Goal: Task Accomplishment & Management: Use online tool/utility

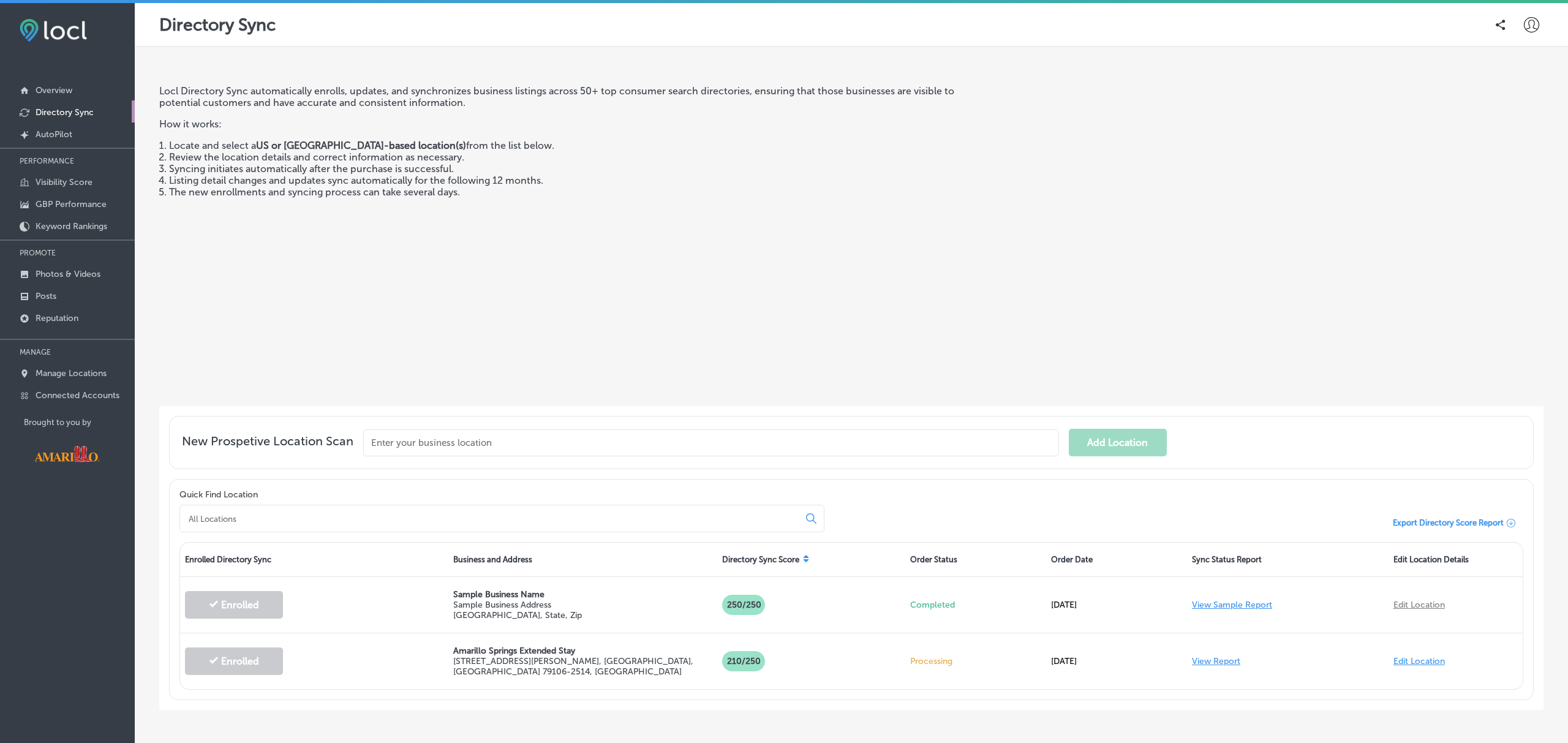
click at [1535, 30] on icon at bounding box center [1532, 25] width 16 height 16
click at [1504, 124] on p "Log Out" at bounding box center [1504, 131] width 36 height 15
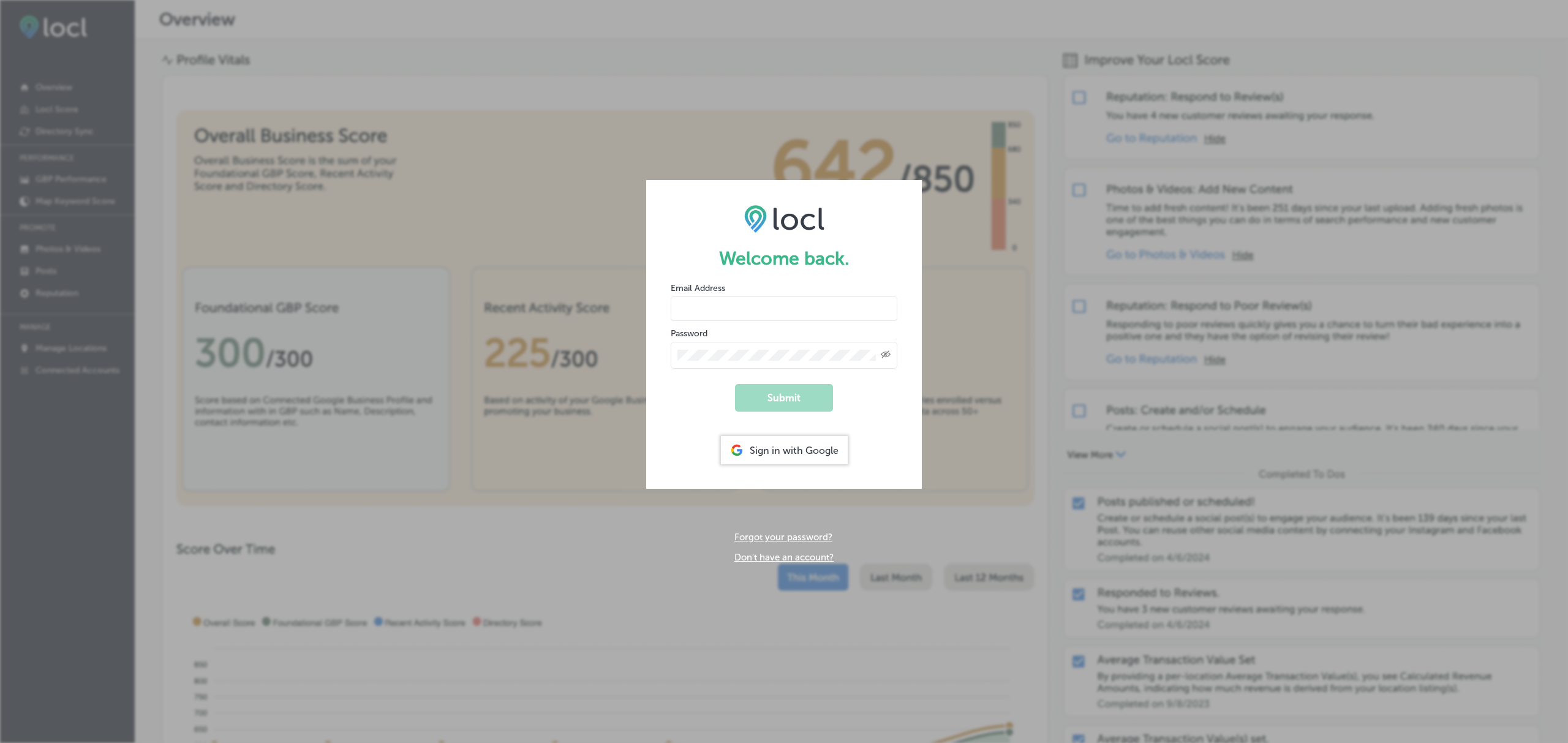
click at [749, 453] on div "Sign in with Google" at bounding box center [784, 450] width 126 height 28
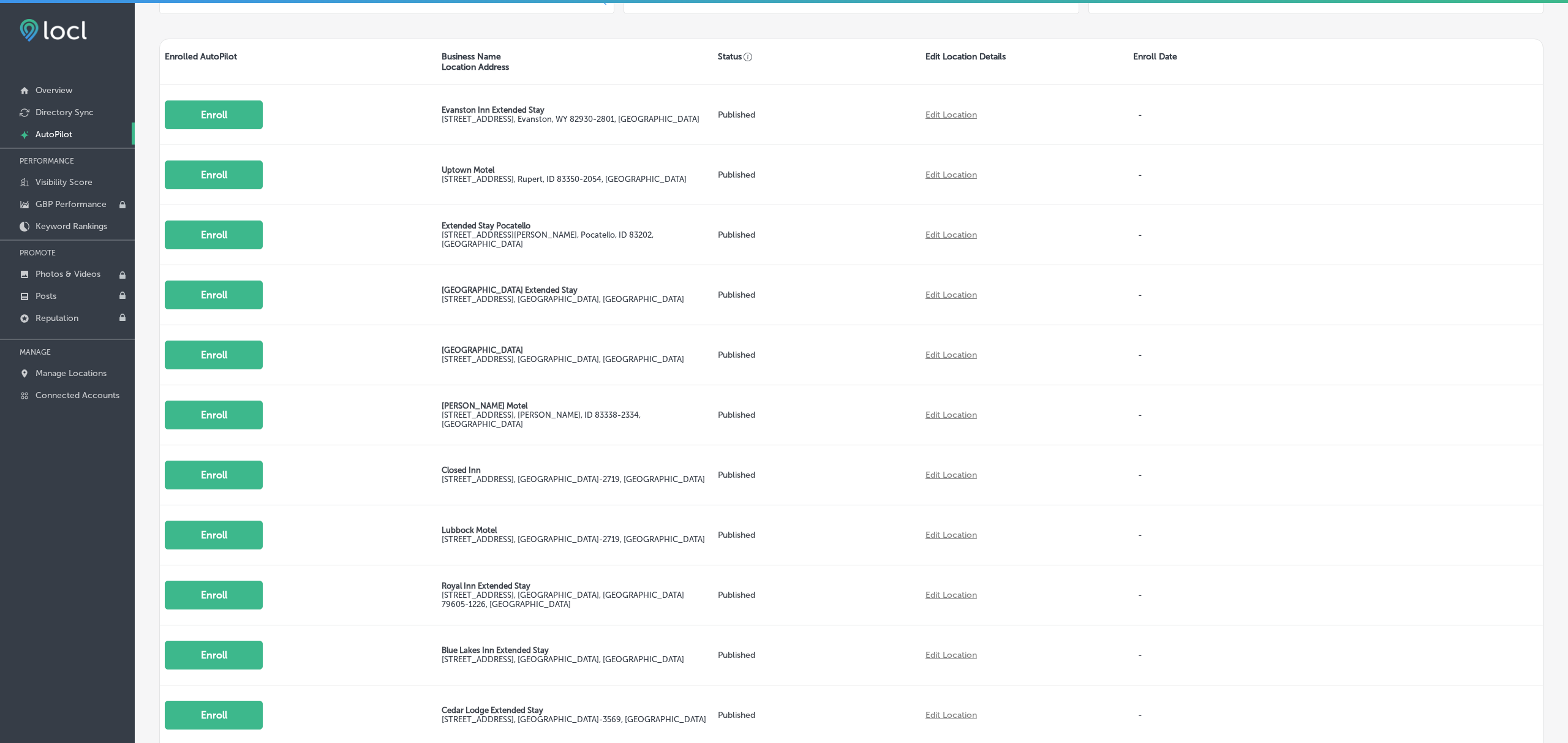
scroll to position [430, 0]
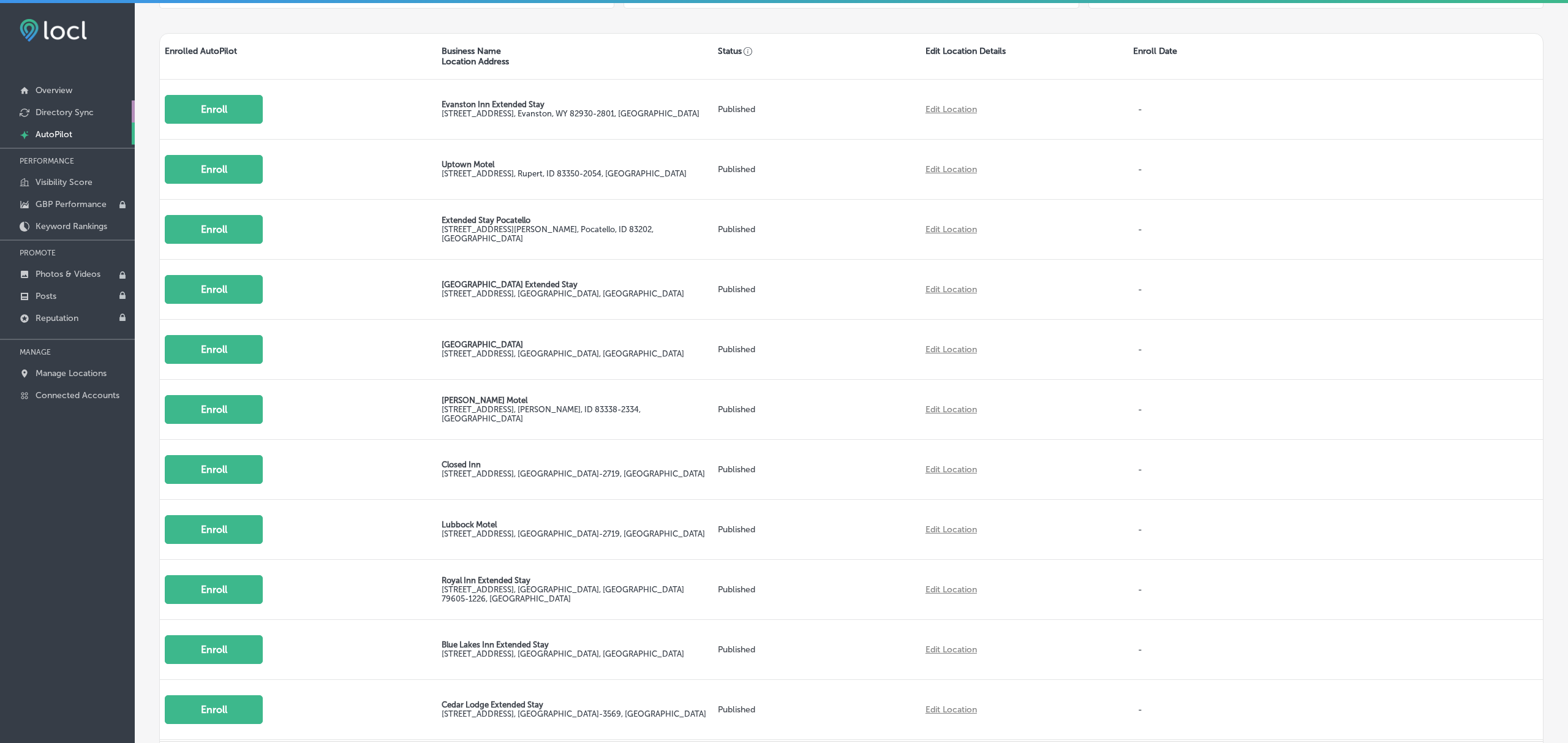
click at [34, 105] on link "Directory Sync" at bounding box center [67, 112] width 135 height 22
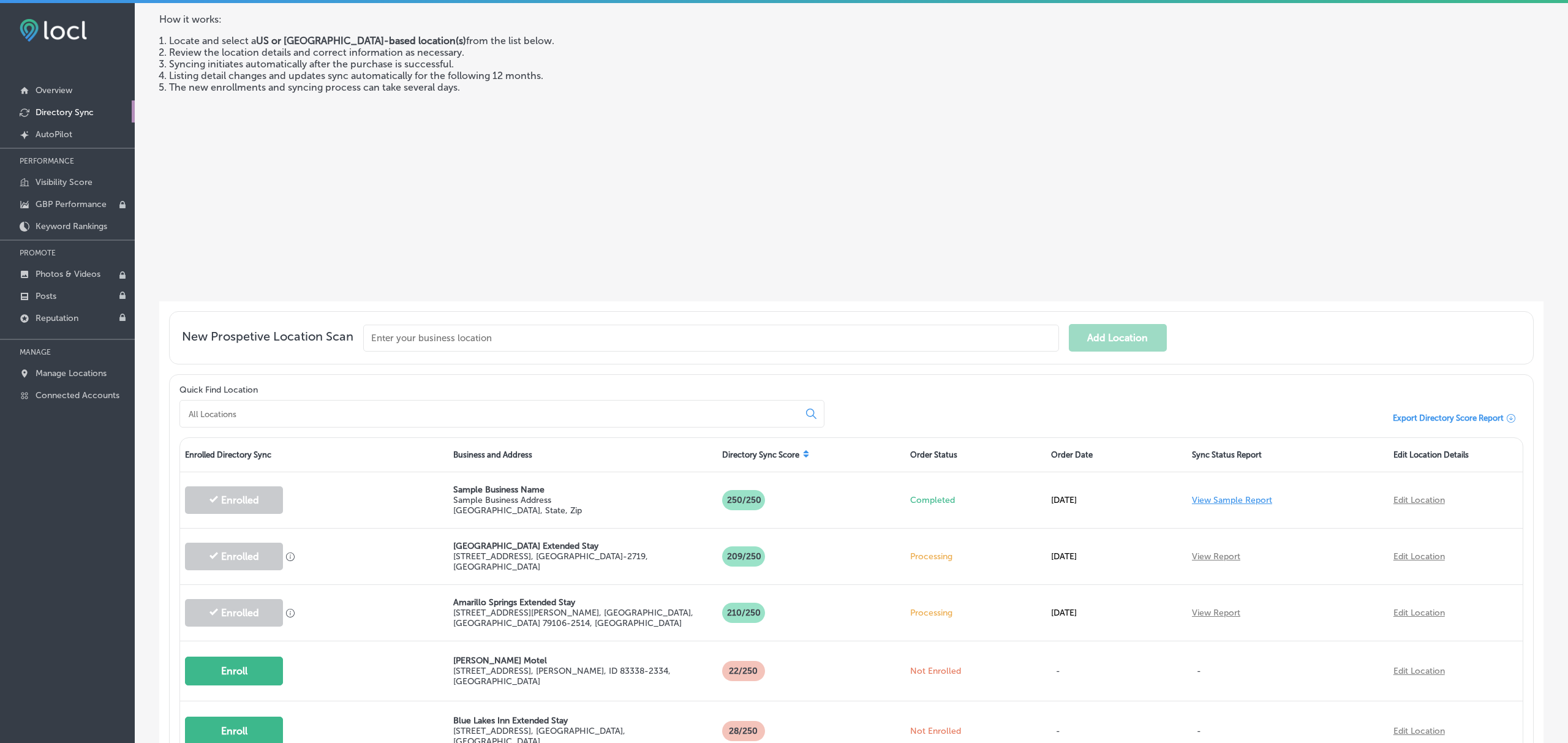
scroll to position [112, 0]
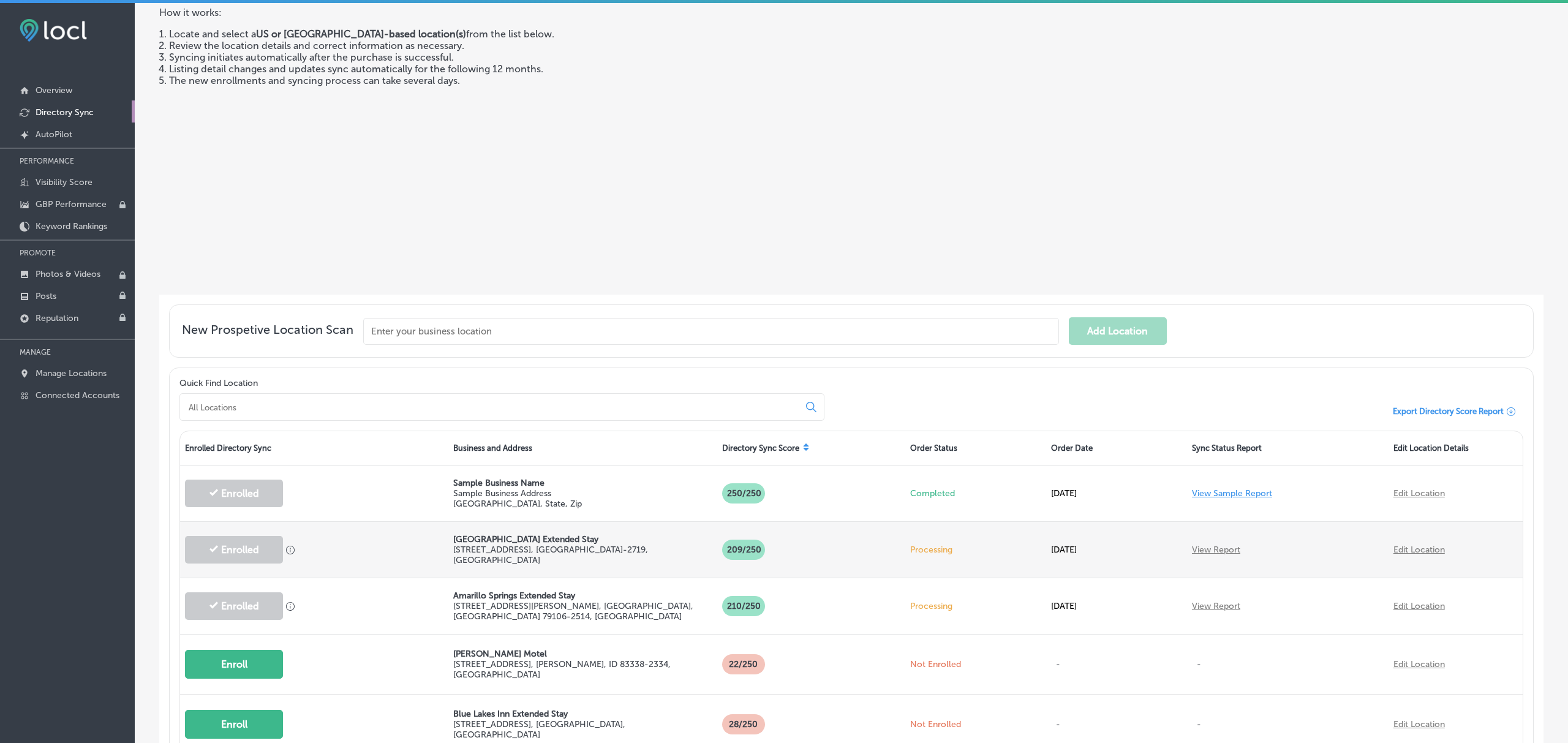
click at [1221, 551] on link "View Report" at bounding box center [1216, 549] width 48 height 10
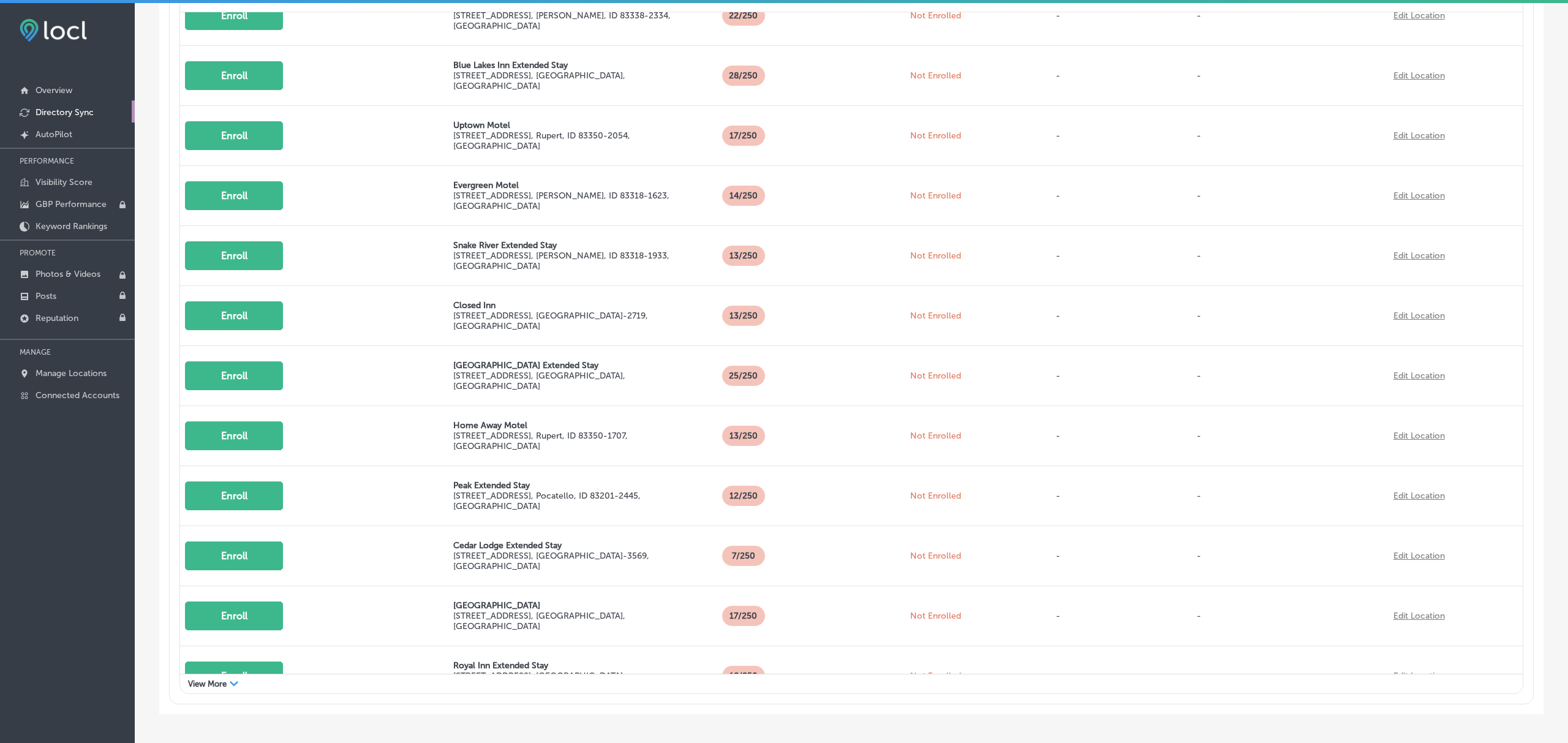
scroll to position [0, 0]
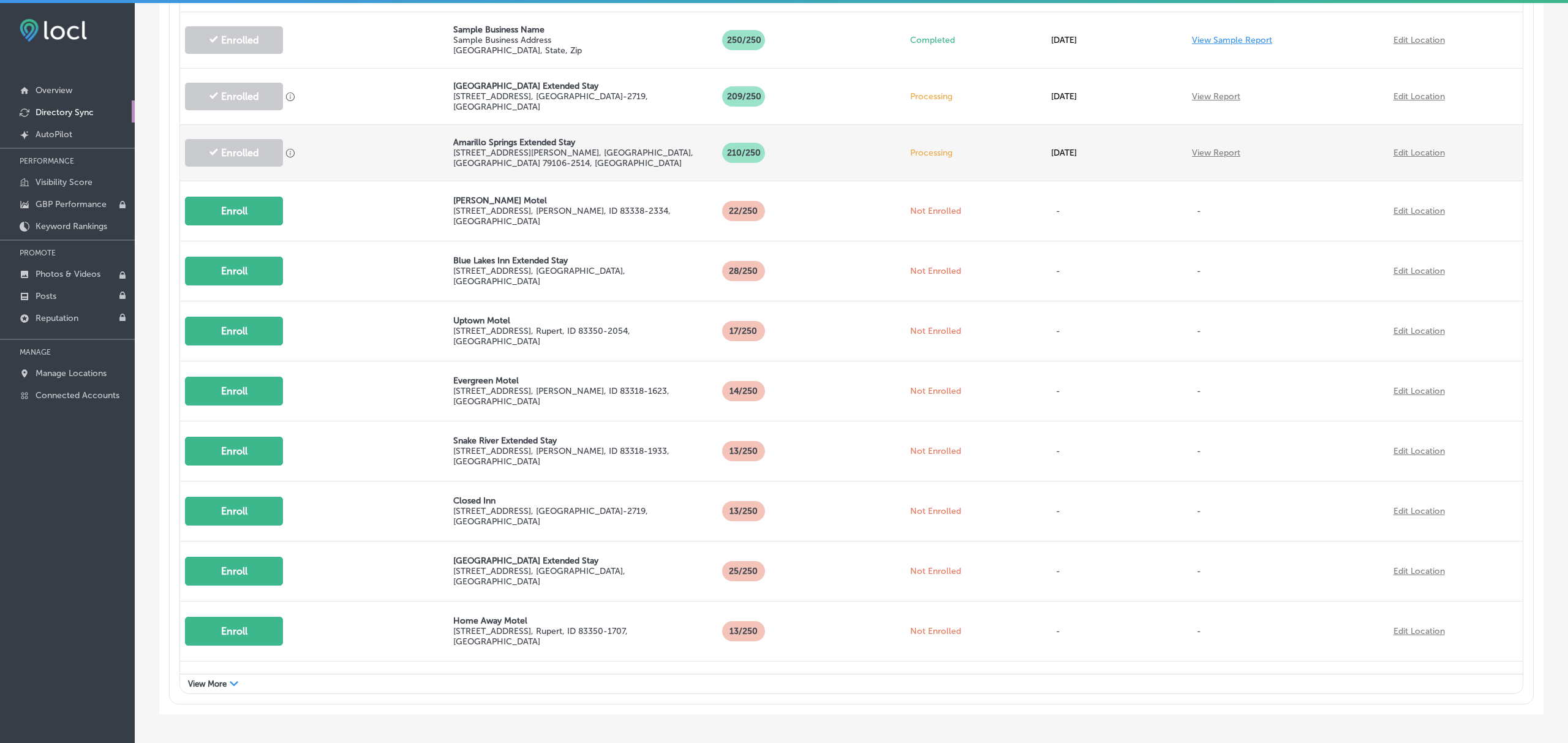
click at [518, 147] on p "2100 Coulter St , Amarillo, TX 79106-2514, US" at bounding box center [582, 157] width 258 height 21
